Goal: Information Seeking & Learning: Learn about a topic

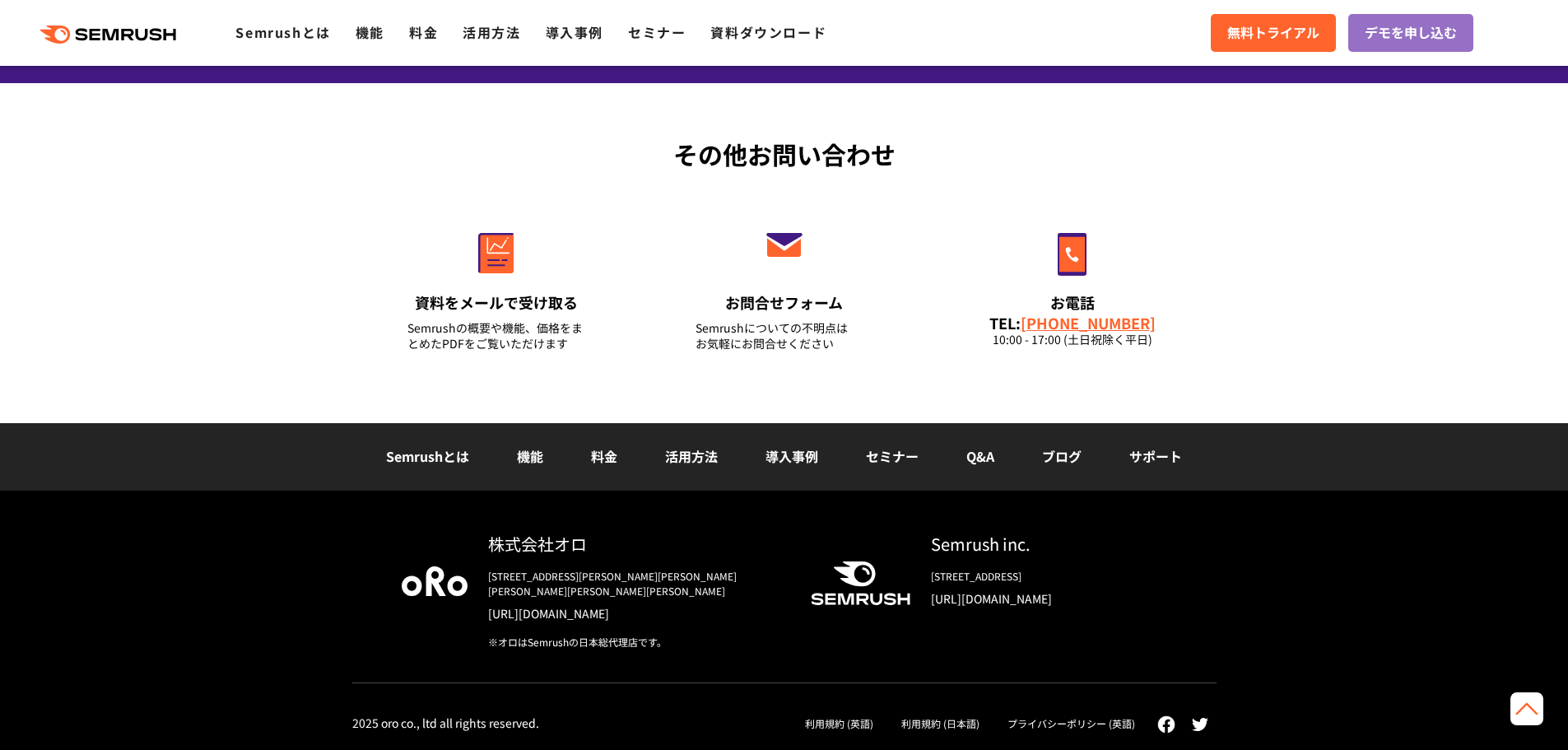
scroll to position [11245, 0]
drag, startPoint x: 602, startPoint y: 238, endPoint x: 978, endPoint y: 442, distance: 427.8
copy div "Semrush利用規約 （参考用） 最終更新日：2024年12月18日 ※1 本日本語訳は、利用規約の理解促進のために翻訳（一部では意訳も含みます）されたもの…"
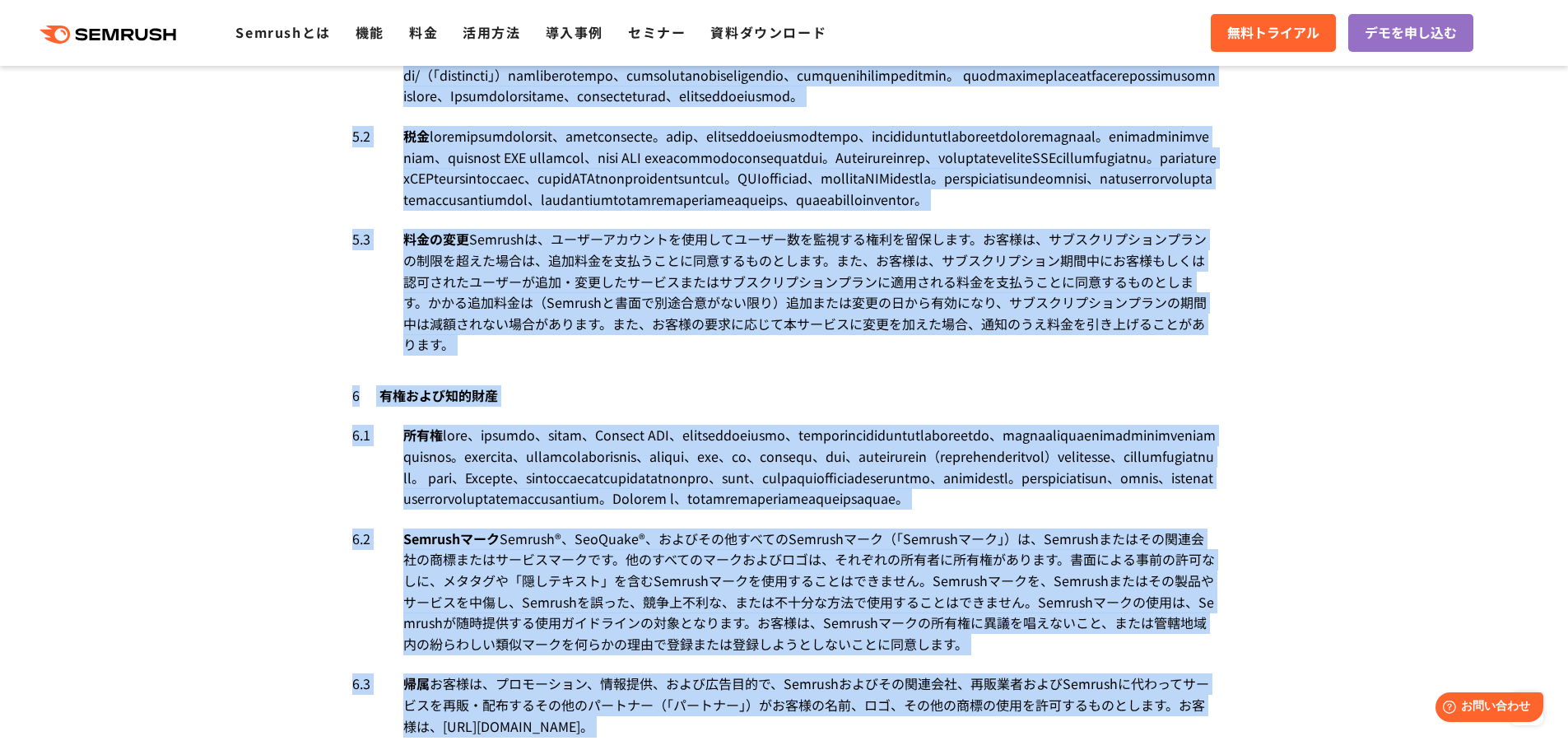
scroll to position [0, 0]
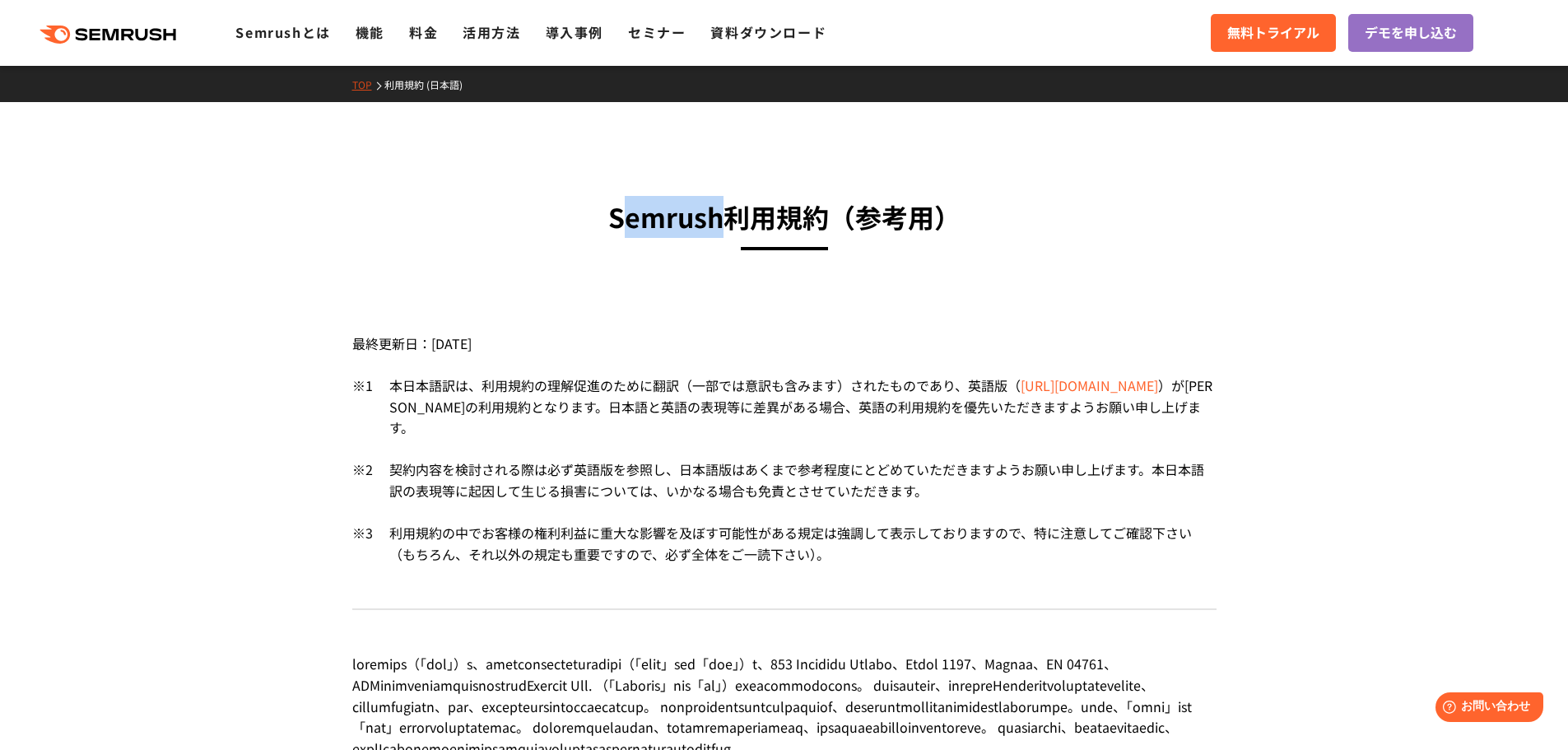
drag, startPoint x: 722, startPoint y: 225, endPoint x: 618, endPoint y: 231, distance: 104.2
click at [618, 231] on h3 "Semrush利用規約 （参考用）" at bounding box center [784, 216] width 864 height 42
drag, startPoint x: 615, startPoint y: 227, endPoint x: 727, endPoint y: 211, distance: 113.1
click at [727, 211] on h3 "Semrush利用規約 （参考用）" at bounding box center [784, 216] width 864 height 42
copy h3 "Semrush"
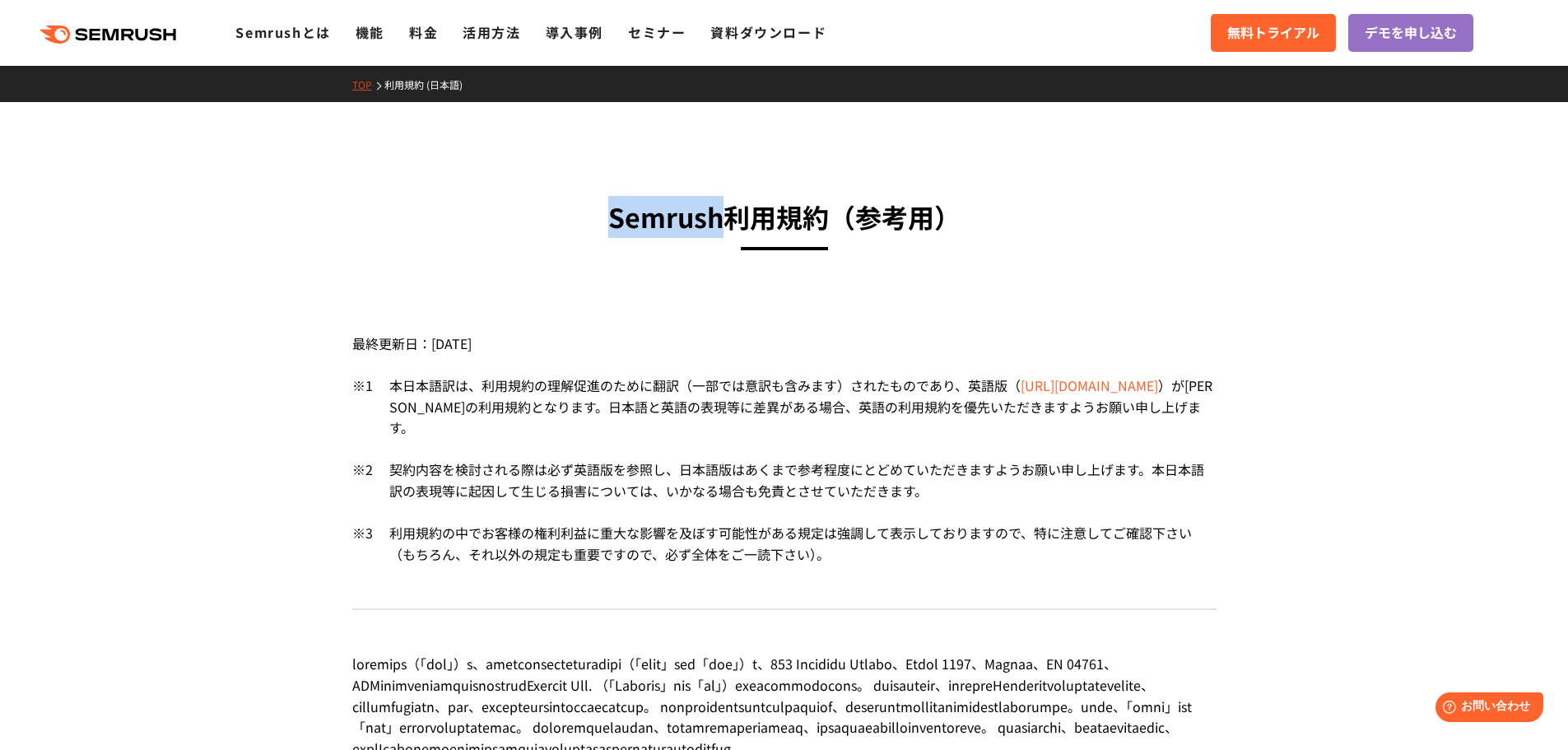
copy h3 "Semrush"
click at [359, 37] on link "機能" at bounding box center [370, 32] width 29 height 20
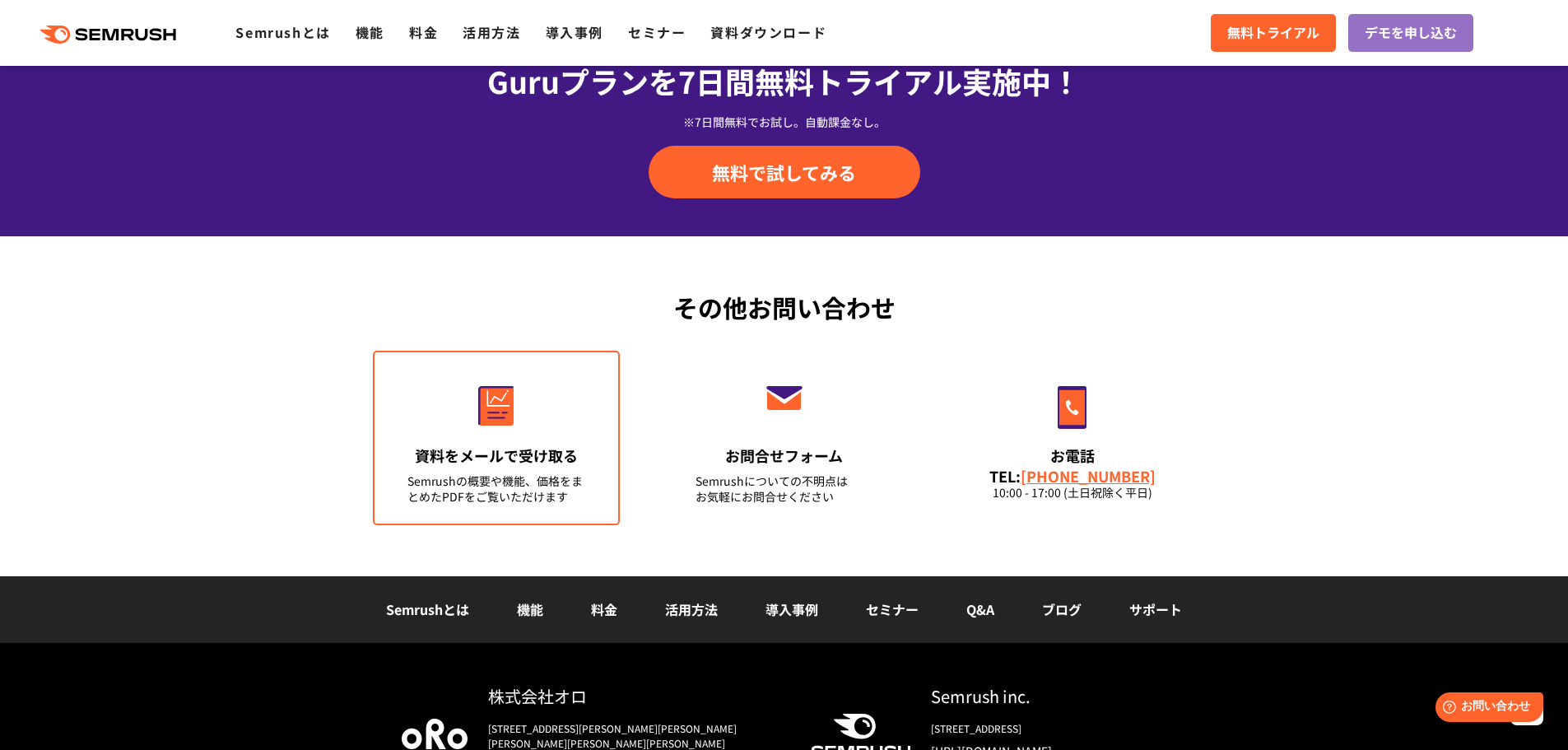
scroll to position [5759, 0]
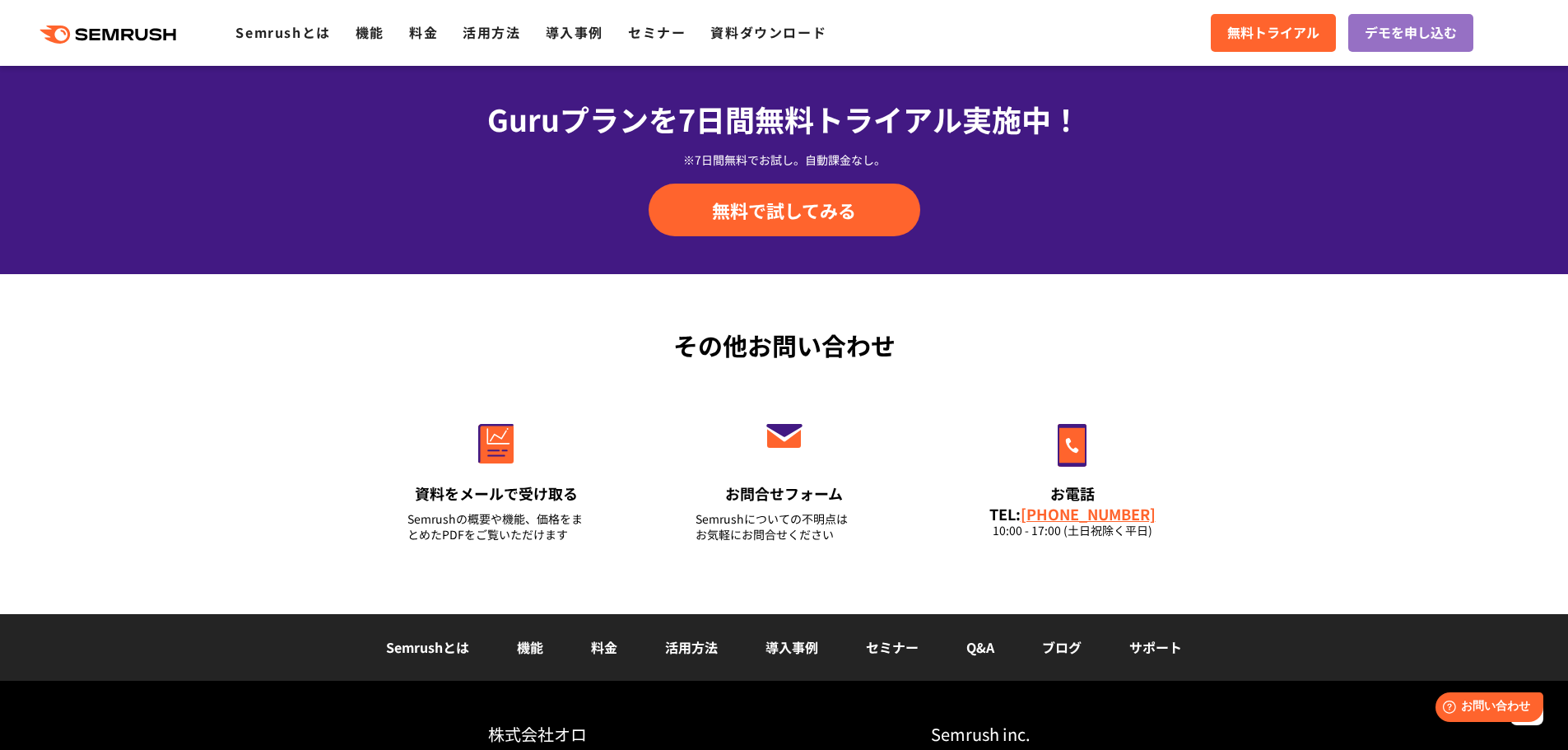
scroll to position [5759, 0]
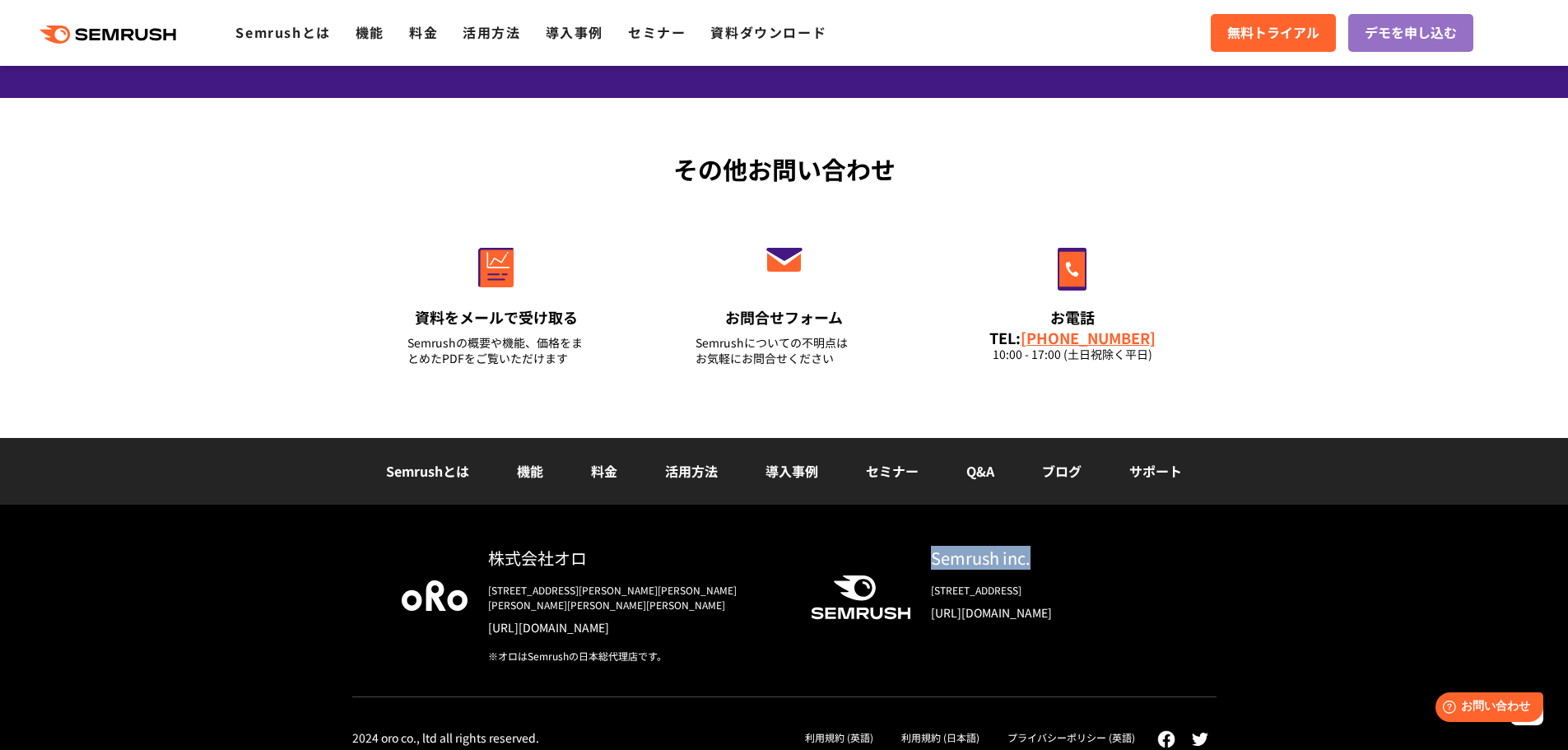
drag, startPoint x: 1043, startPoint y: 559, endPoint x: 930, endPoint y: 558, distance: 113.0
click at [931, 558] on div "Semrush inc." at bounding box center [1049, 557] width 236 height 24
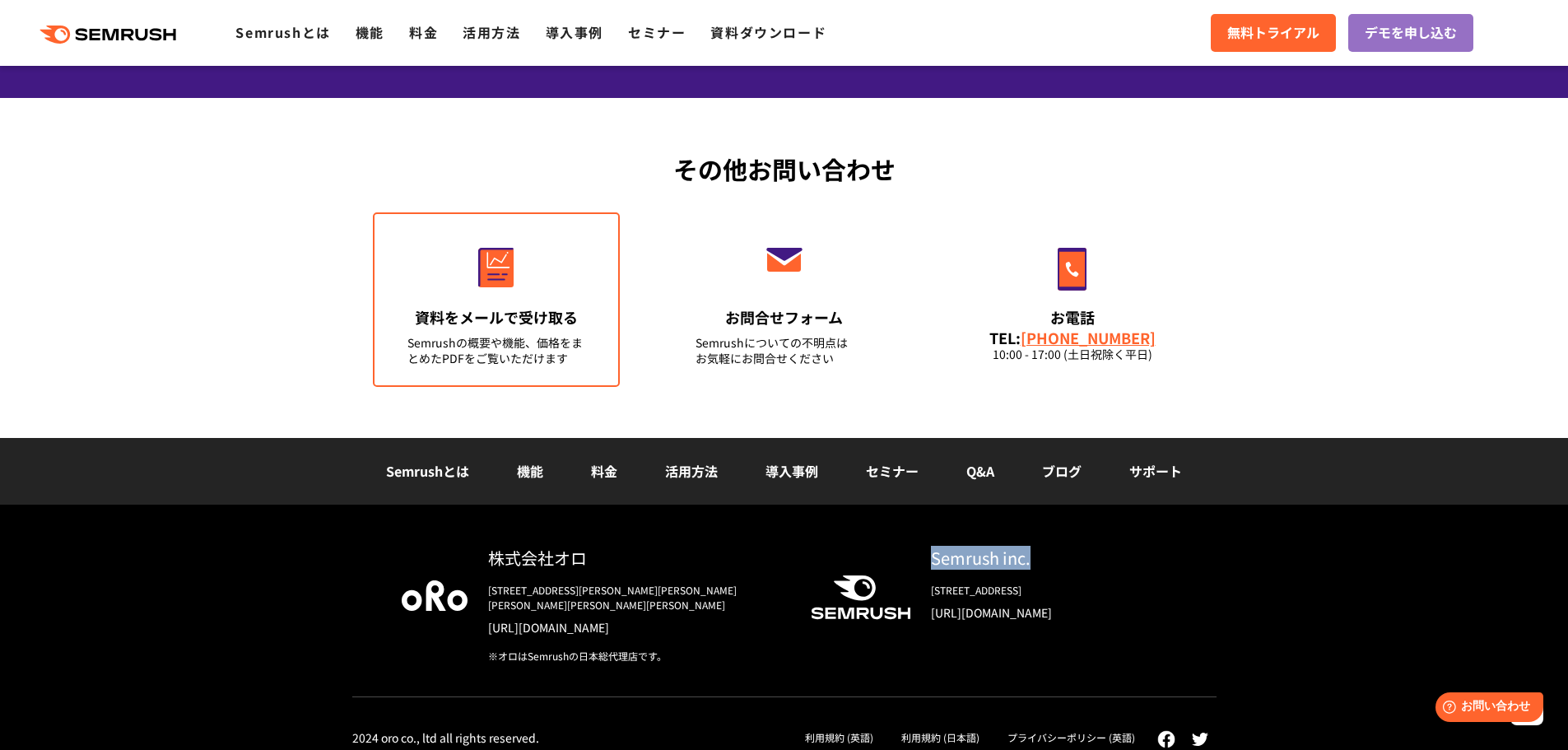
copy div "Semrush inc."
